Goal: Task Accomplishment & Management: Use online tool/utility

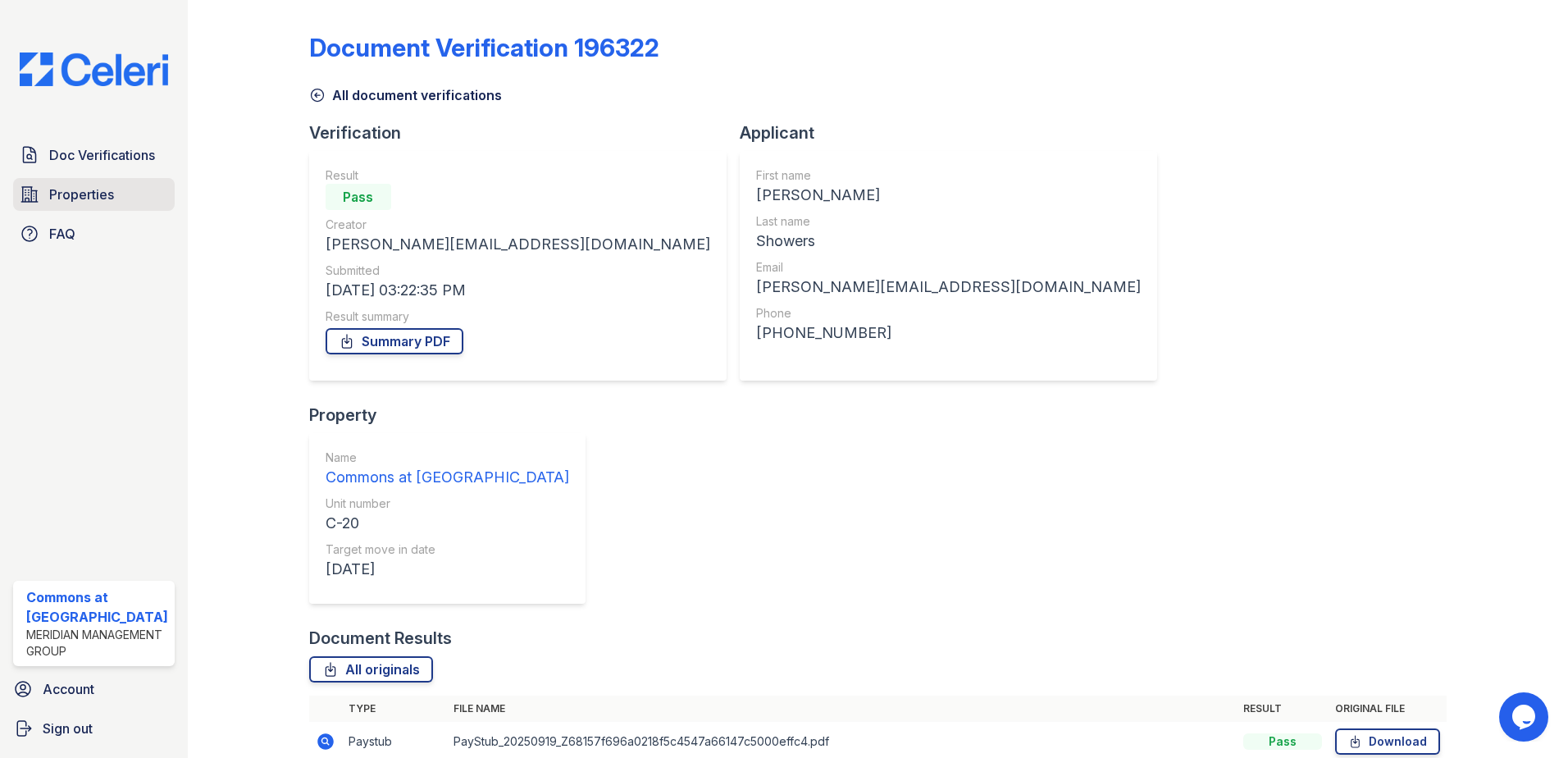
click at [45, 194] on link "Properties" at bounding box center [94, 193] width 162 height 33
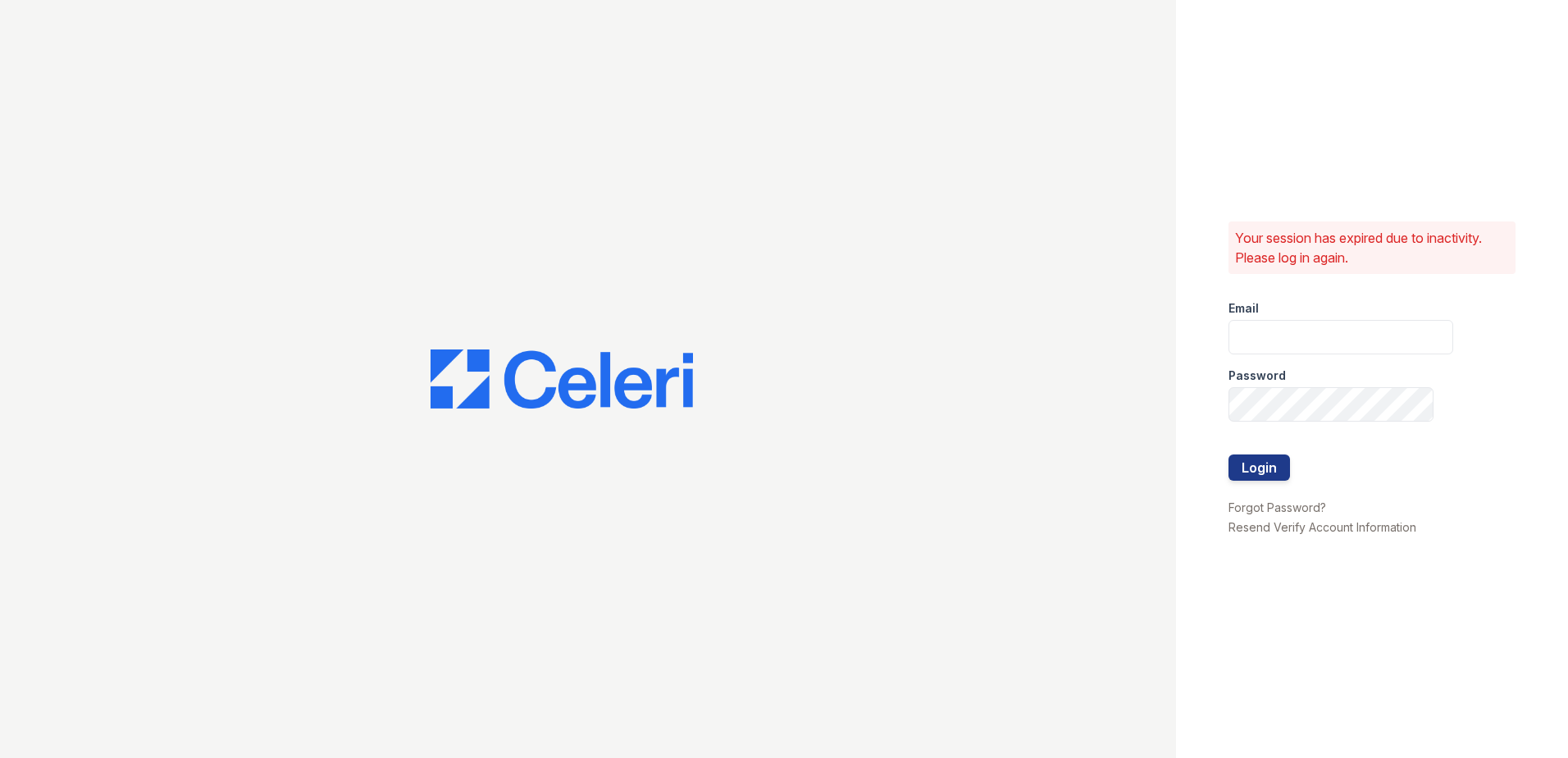
type input "commonsatcampcreek@mmgmgt.com"
click at [1265, 477] on button "Login" at bounding box center [1259, 468] width 62 height 26
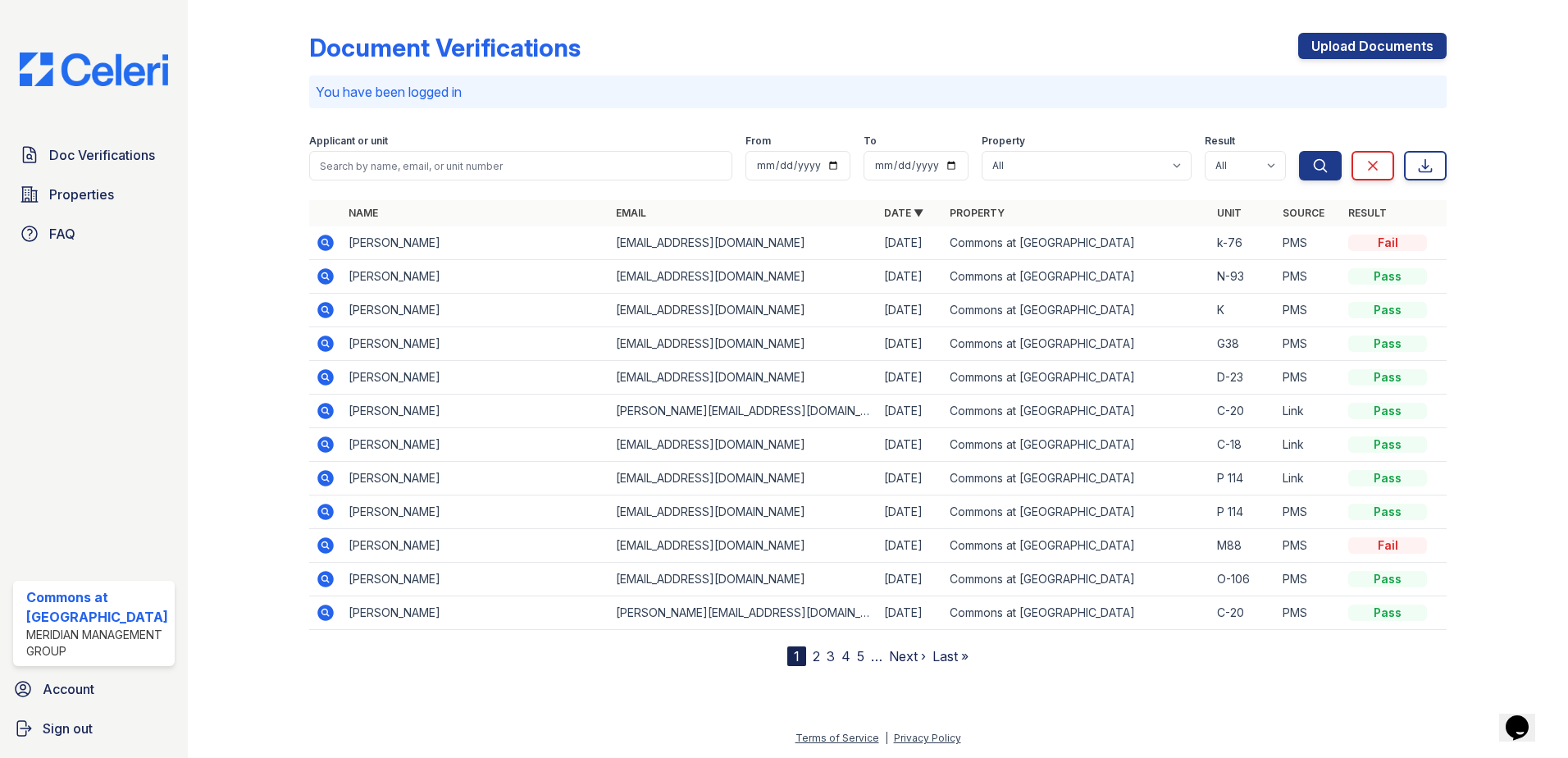
click at [324, 242] on icon at bounding box center [324, 241] width 4 height 4
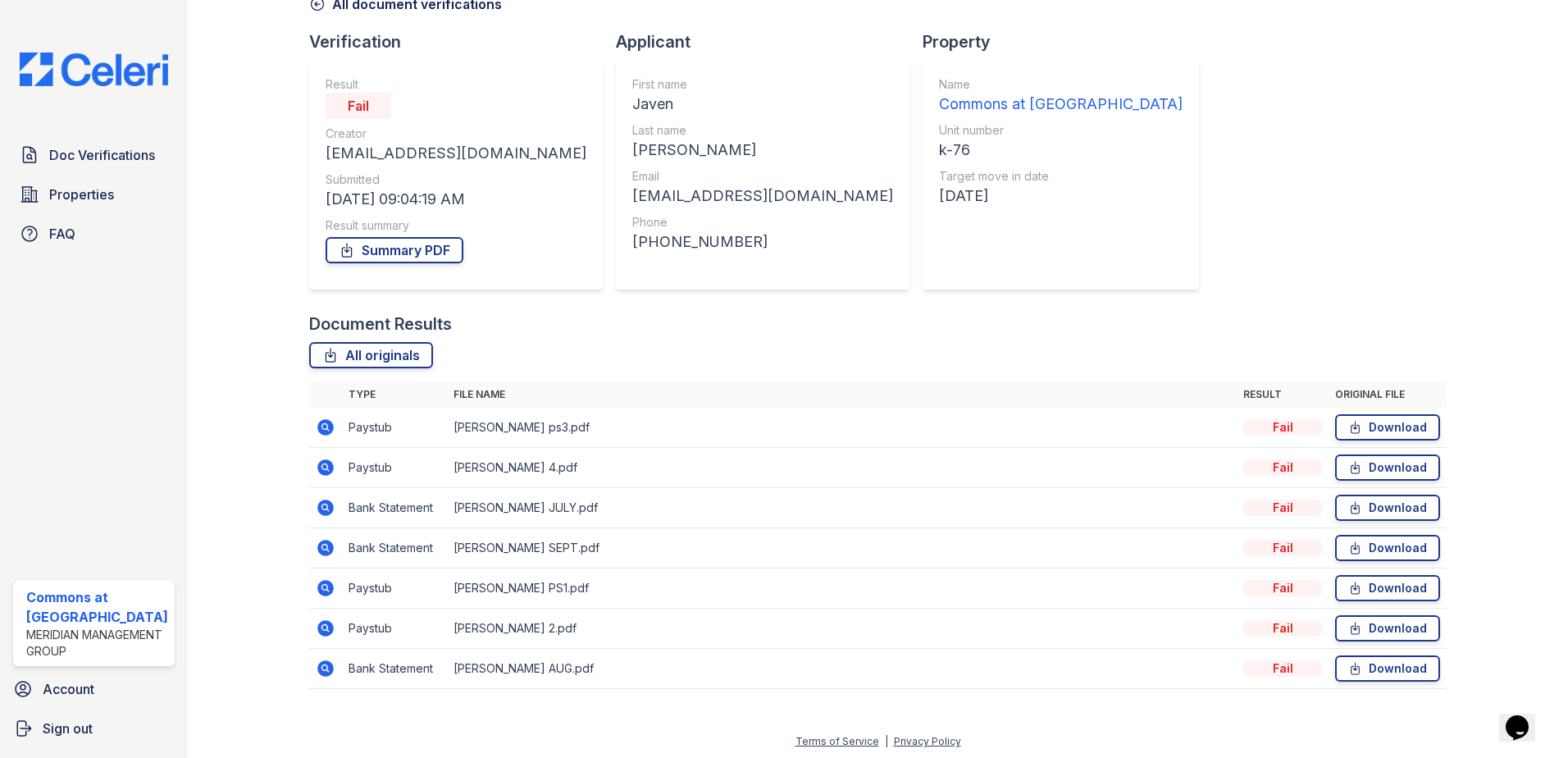
scroll to position [94, 0]
click at [1373, 426] on link "Download" at bounding box center [1387, 424] width 105 height 26
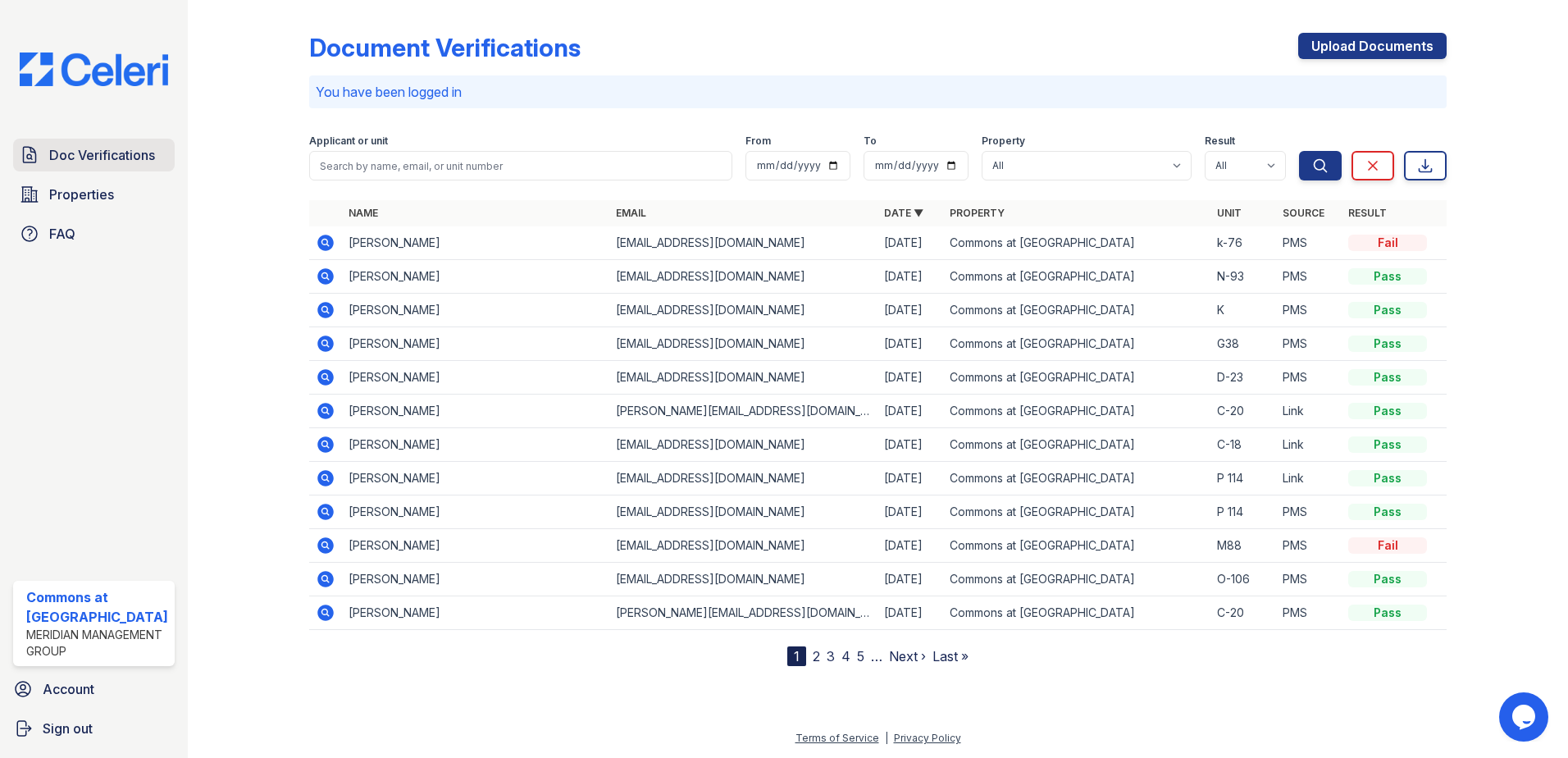
click at [114, 152] on span "Doc Verifications" at bounding box center [102, 155] width 106 height 19
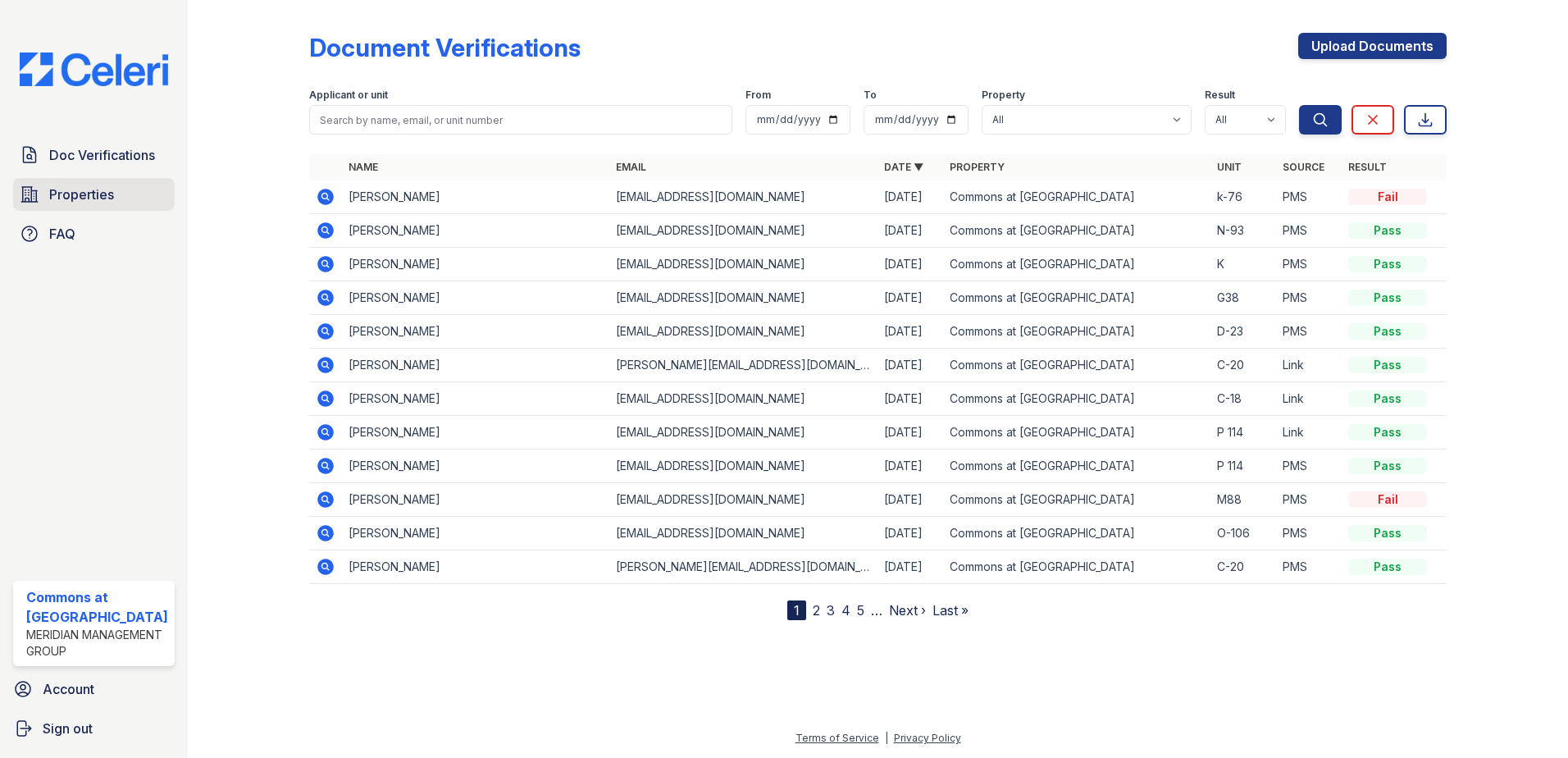
click at [105, 186] on span "Properties" at bounding box center [82, 194] width 65 height 19
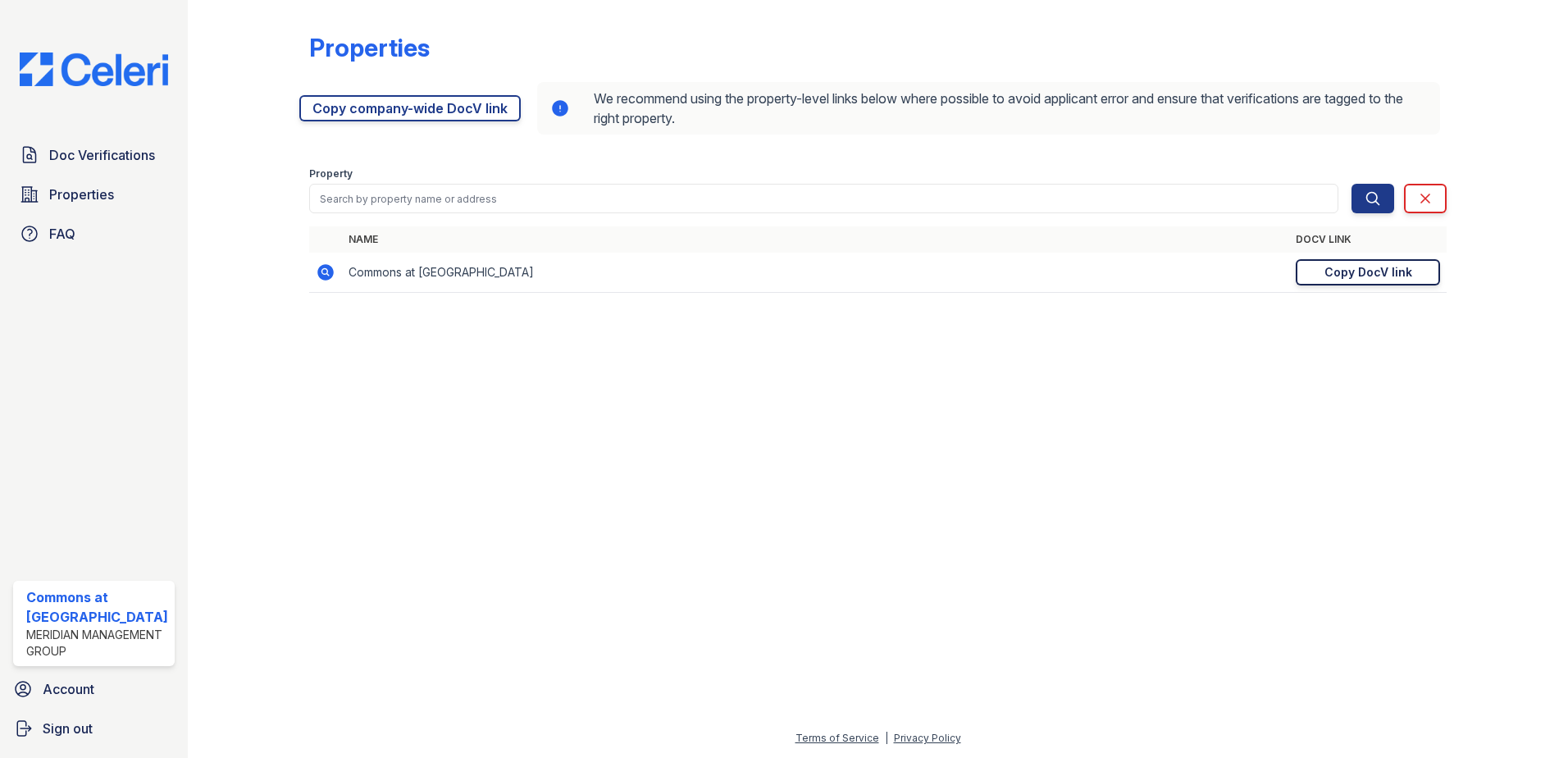
click at [1351, 277] on div "Copy DocV link" at bounding box center [1368, 272] width 88 height 17
click at [1363, 277] on div "Copy DocV link" at bounding box center [1368, 272] width 88 height 17
click at [109, 156] on span "Doc Verifications" at bounding box center [102, 155] width 106 height 19
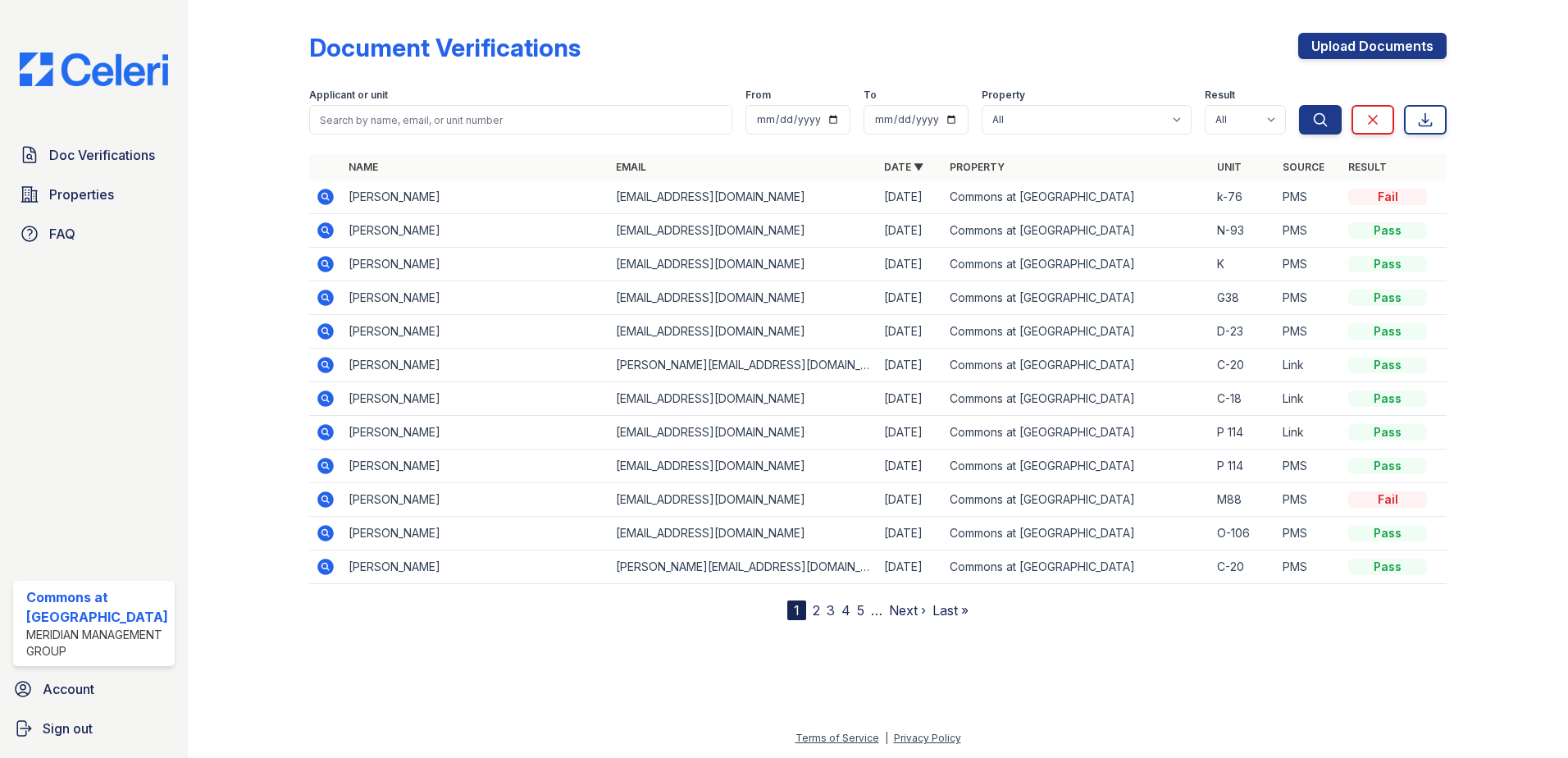
click at [321, 230] on icon at bounding box center [325, 230] width 19 height 19
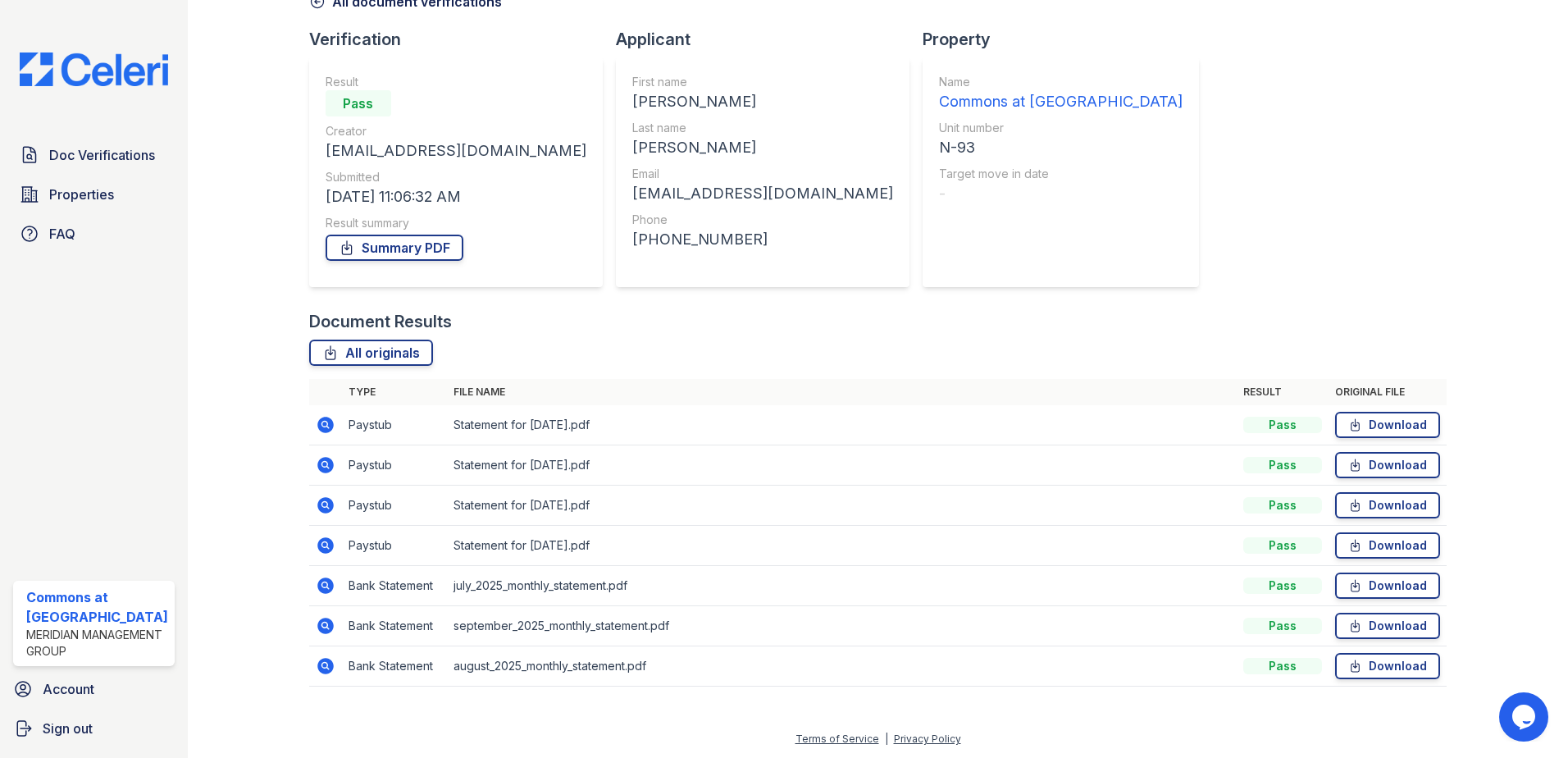
scroll to position [94, 0]
click at [415, 249] on link "Summary PDF" at bounding box center [394, 247] width 138 height 26
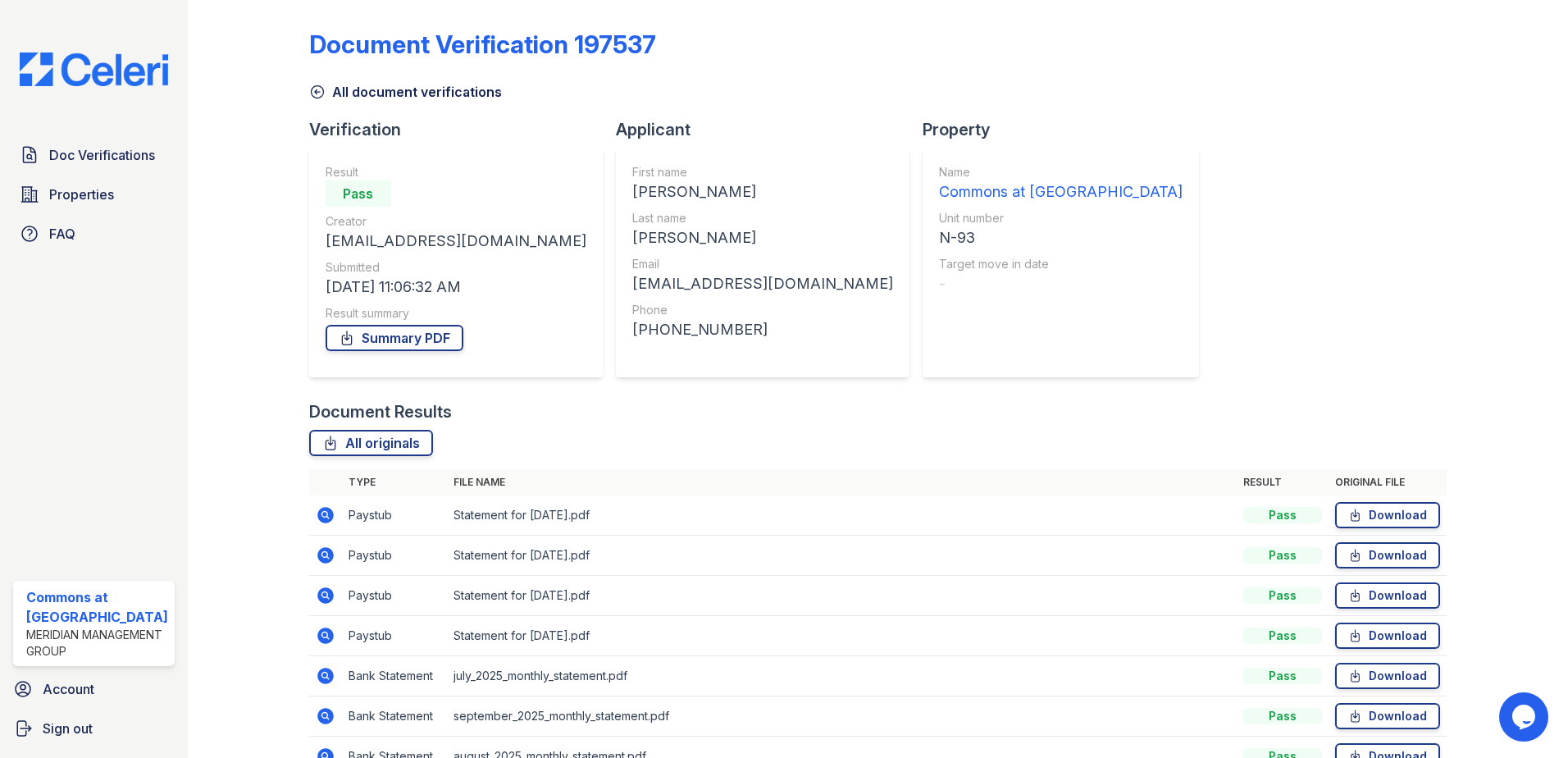
scroll to position [0, 0]
